Goal: Navigation & Orientation: Find specific page/section

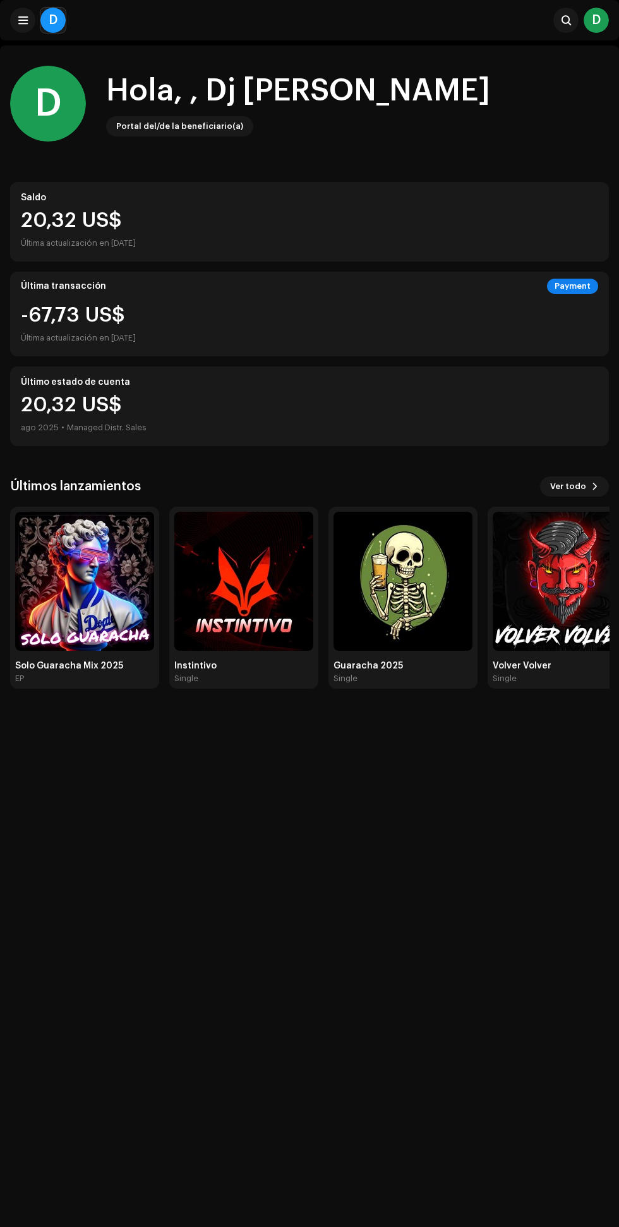
click at [54, 20] on div "D" at bounding box center [52, 20] width 25 height 25
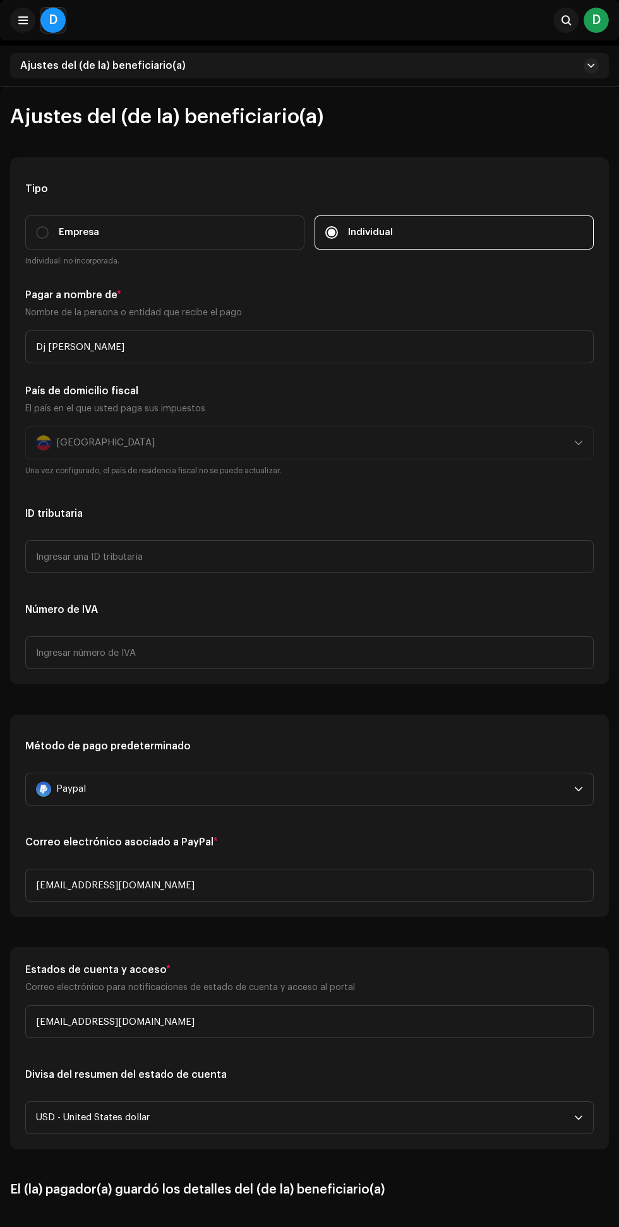
click at [53, 20] on div "D" at bounding box center [52, 20] width 25 height 25
click at [23, 21] on span at bounding box center [22, 20] width 9 height 10
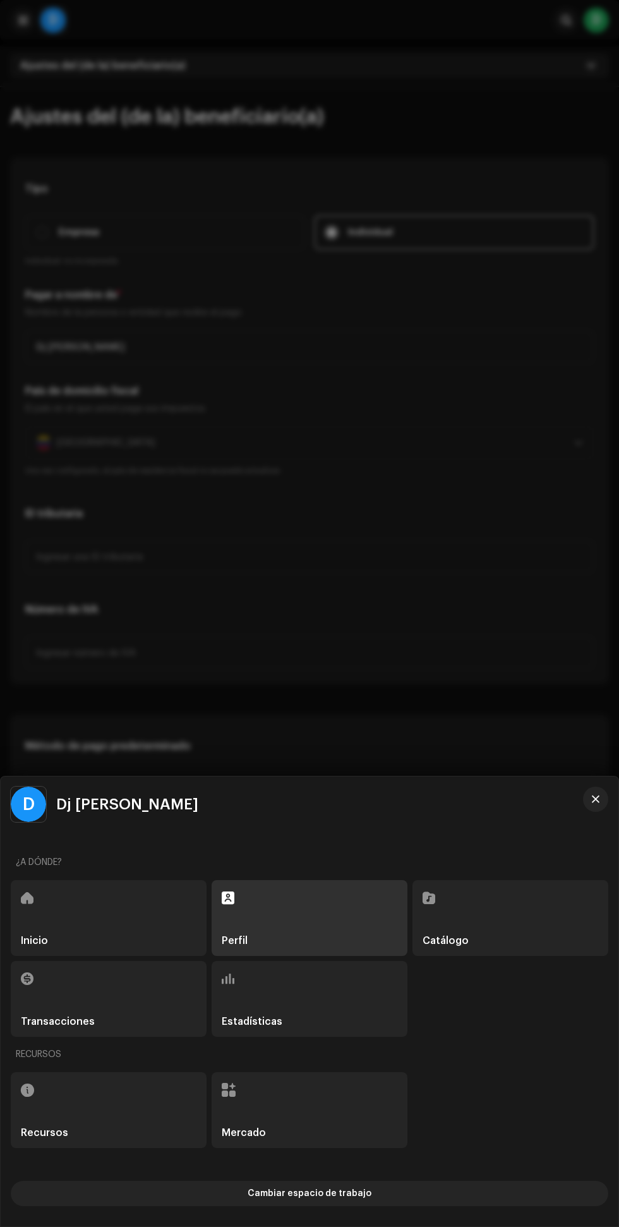
click at [33, 898] on span at bounding box center [27, 898] width 13 height 10
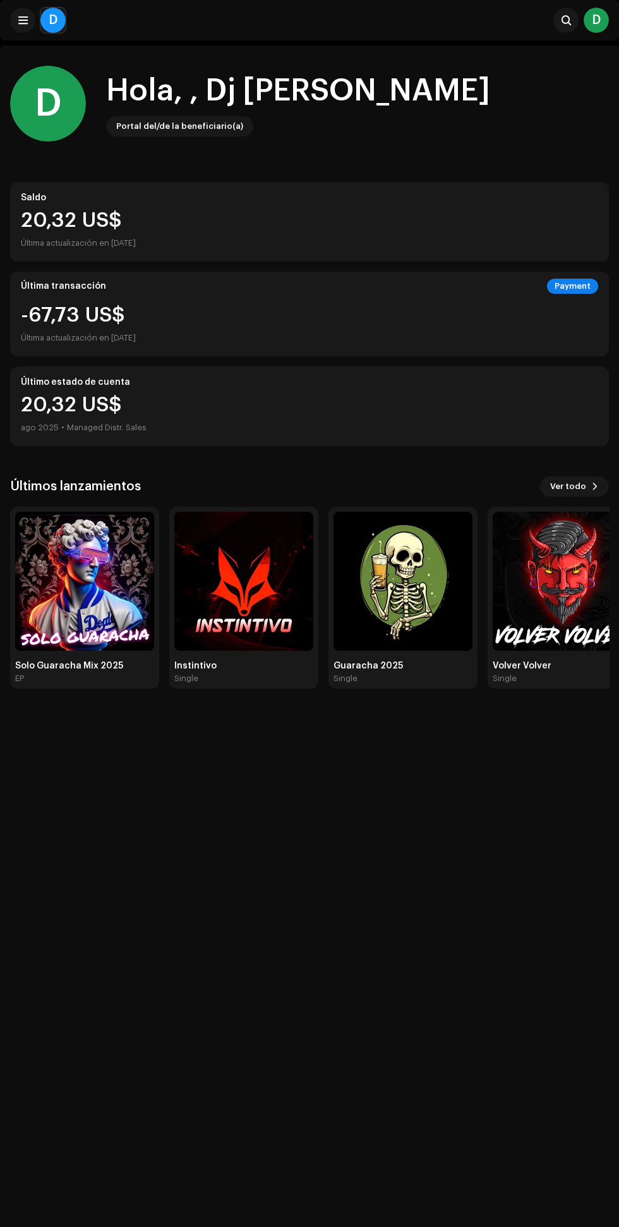
click at [23, 17] on span at bounding box center [22, 20] width 9 height 10
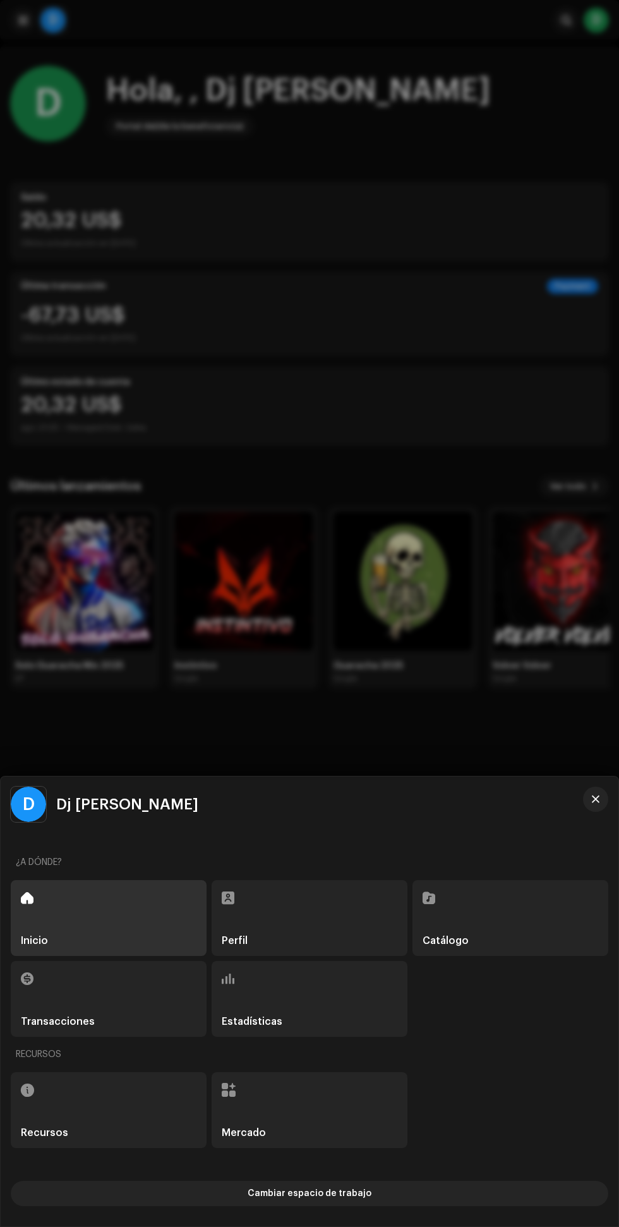
click at [434, 391] on div at bounding box center [309, 613] width 619 height 1227
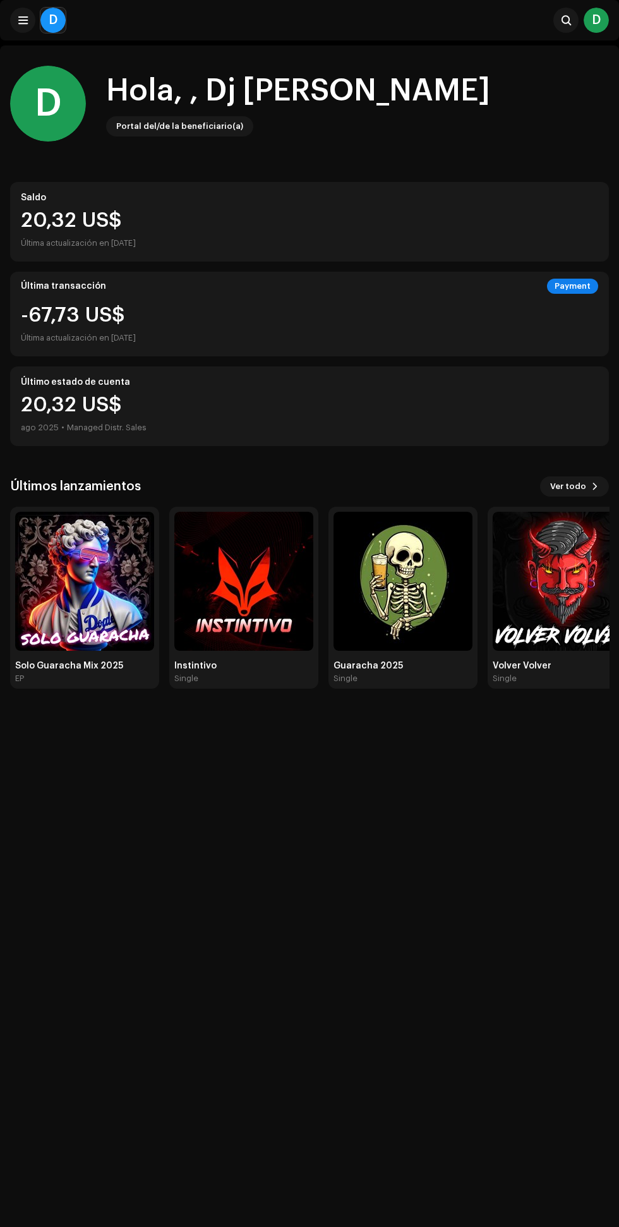
click at [597, 20] on div "D" at bounding box center [596, 20] width 25 height 25
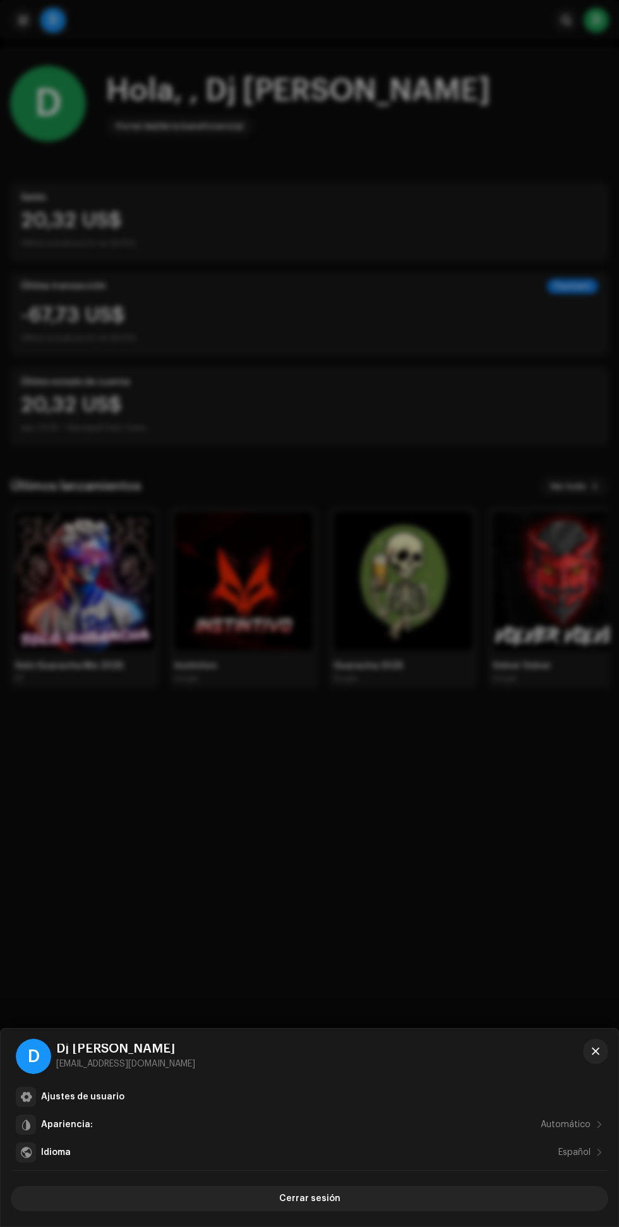
click at [593, 14] on div at bounding box center [309, 613] width 619 height 1227
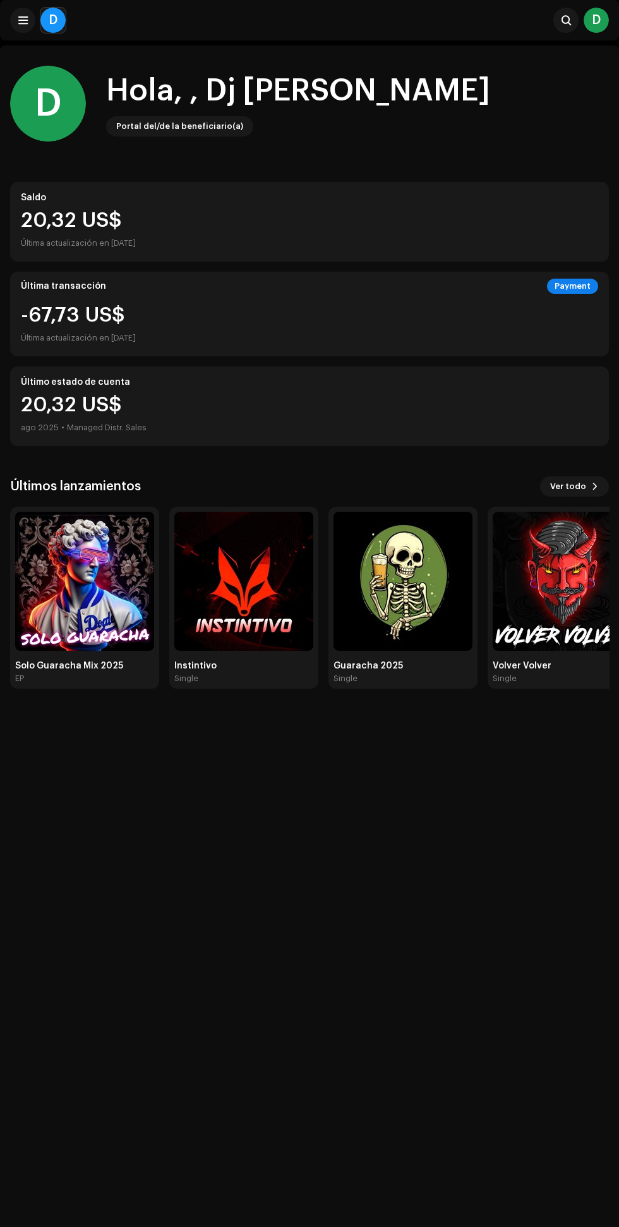
click at [592, 17] on div "D" at bounding box center [596, 20] width 25 height 25
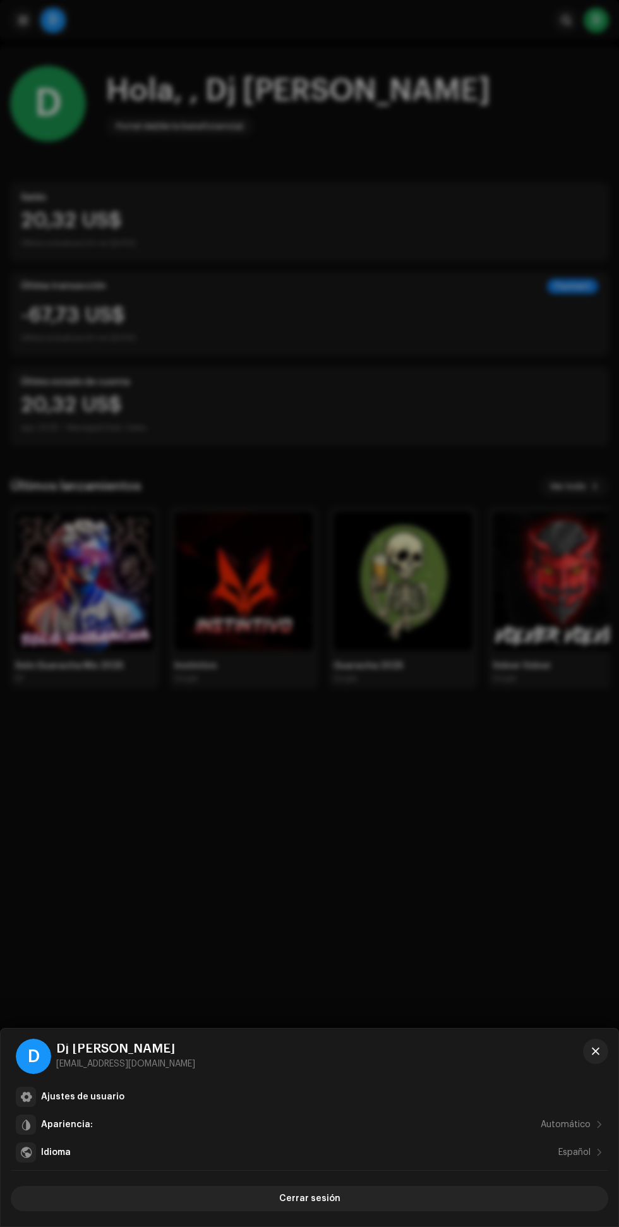
click at [530, 277] on div at bounding box center [309, 613] width 619 height 1227
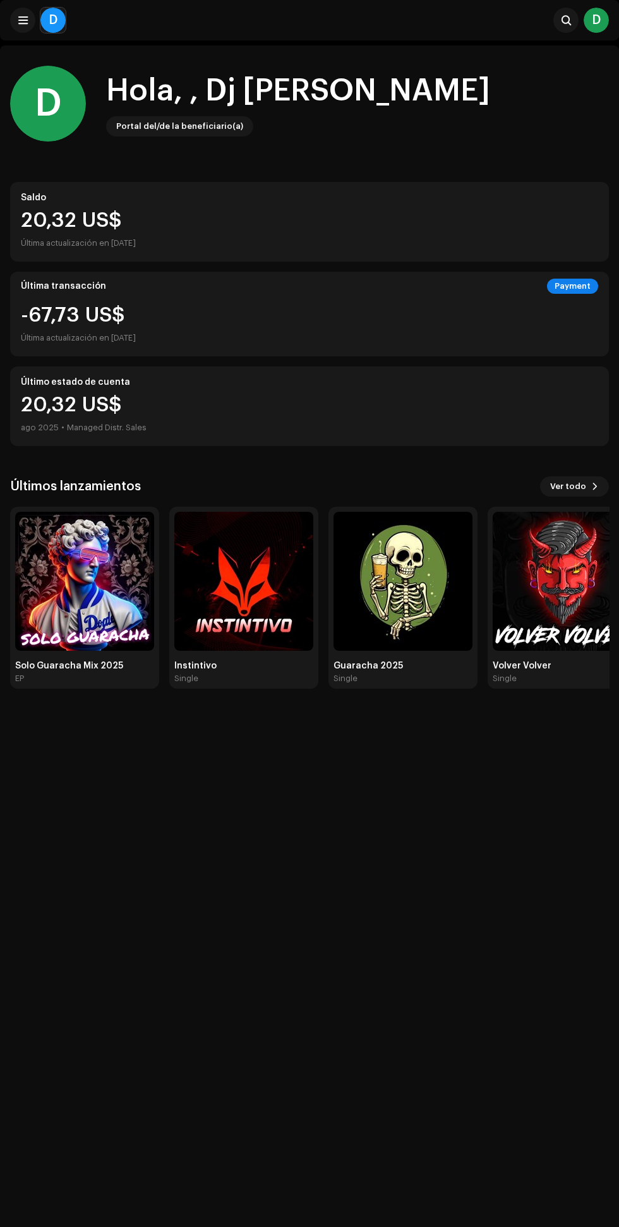
click at [54, 15] on div "D" at bounding box center [52, 20] width 25 height 25
click at [104, 604] on img at bounding box center [84, 581] width 139 height 139
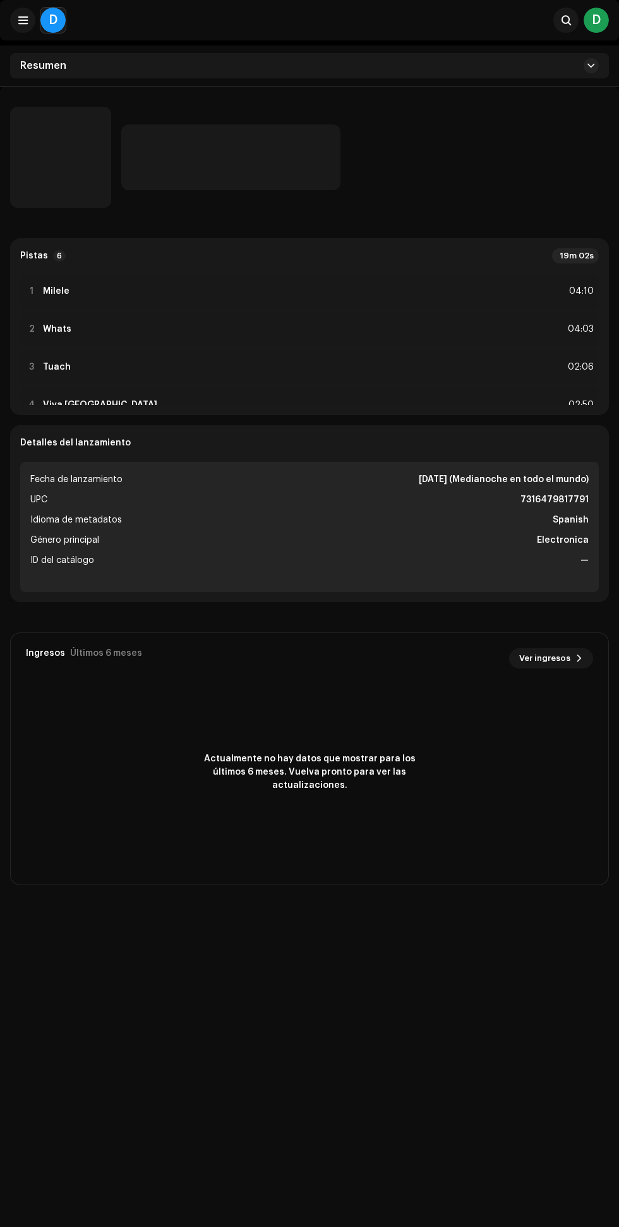
scroll to position [104, 0]
